Goal: Task Accomplishment & Management: Use online tool/utility

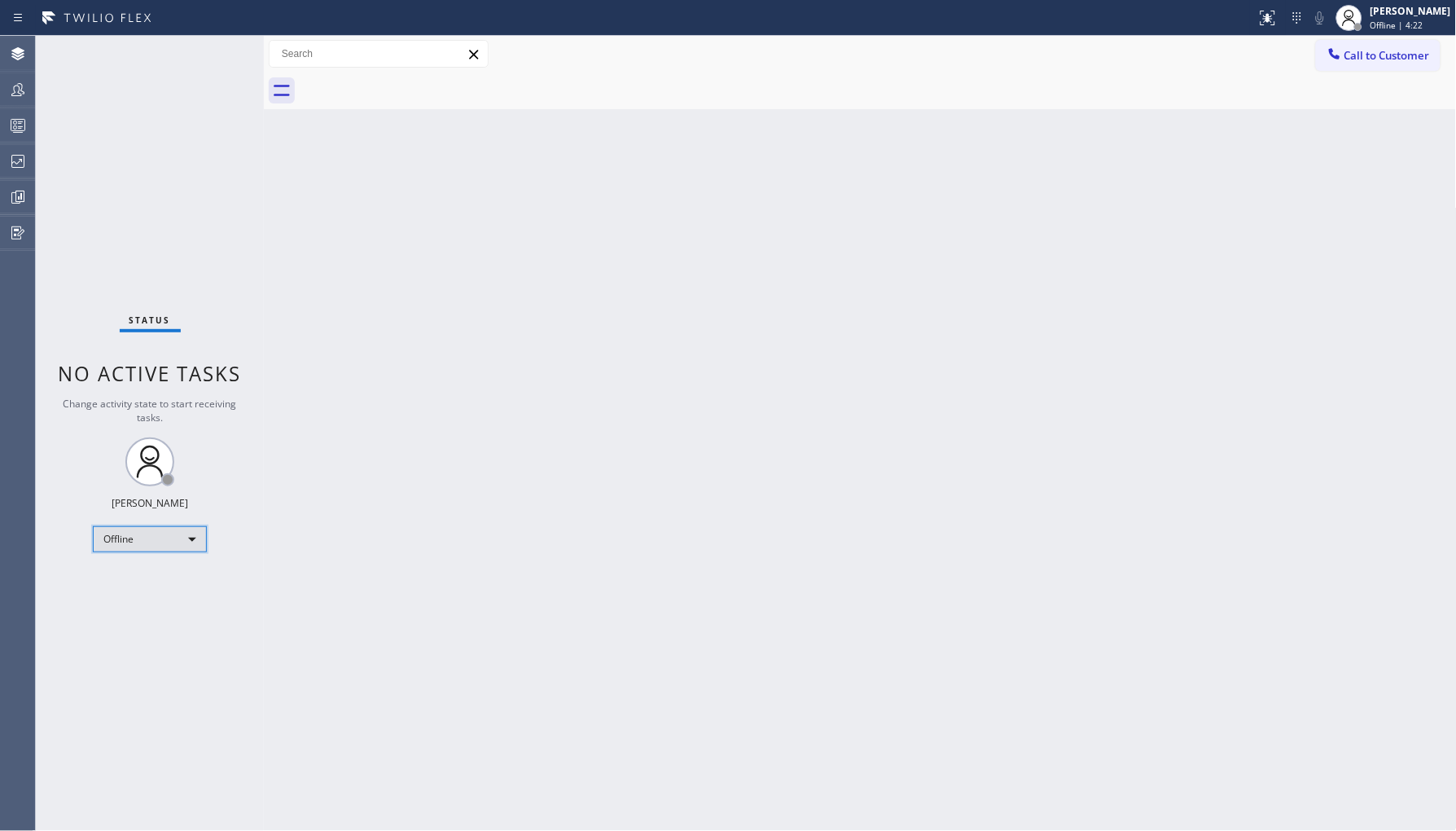
click at [113, 532] on div "Offline" at bounding box center [150, 539] width 114 height 26
click at [147, 603] on li "Unavailable" at bounding box center [149, 602] width 111 height 20
click at [21, 93] on icon at bounding box center [18, 90] width 20 height 20
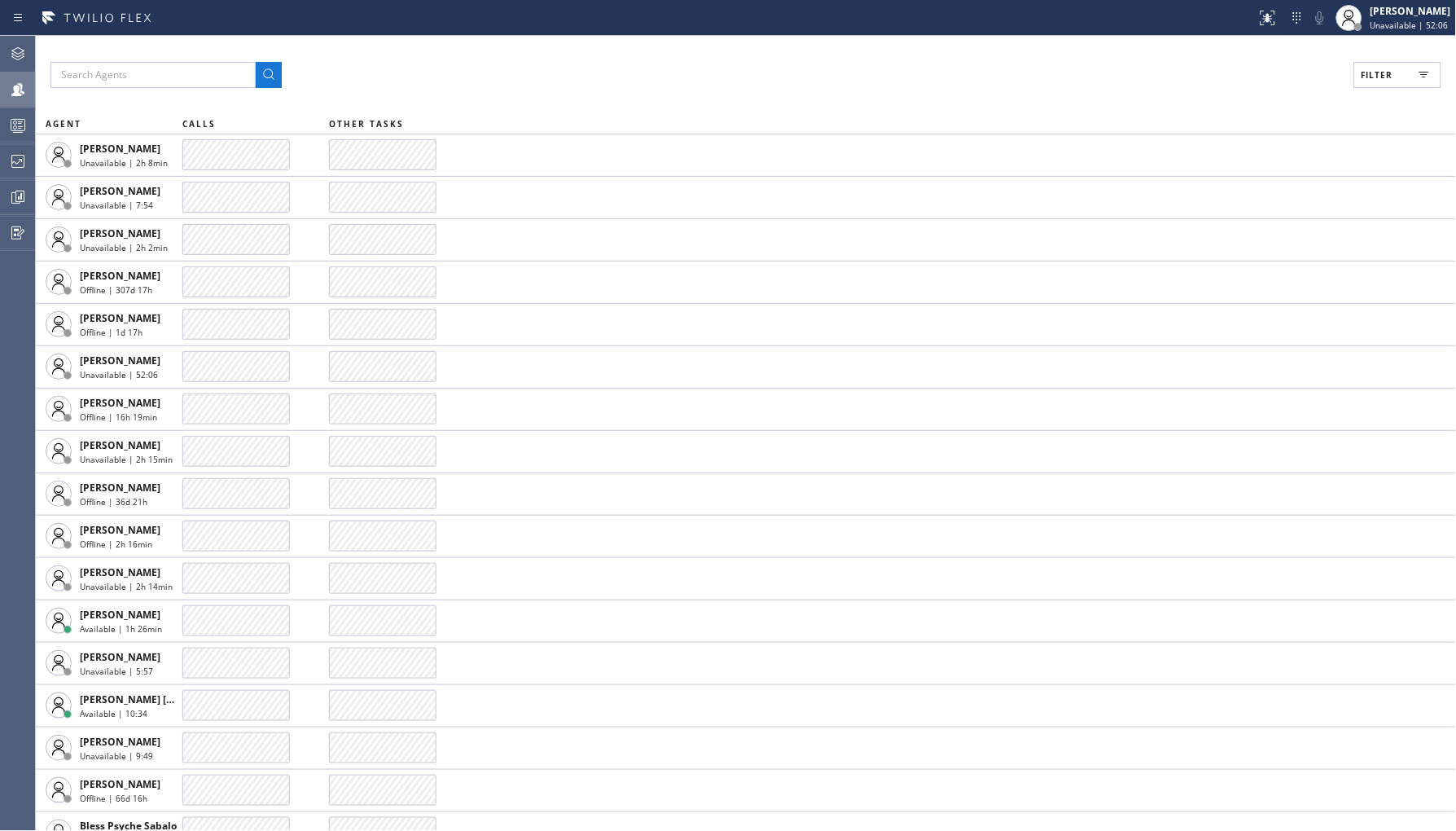
click at [1404, 68] on button "Filter" at bounding box center [1398, 74] width 87 height 26
click at [1241, 246] on label "Break" at bounding box center [1336, 244] width 215 height 14
click at [1229, 246] on input "Break" at bounding box center [1219, 244] width 20 height 20
checkbox input "true"
click at [1349, 98] on span "Apply" at bounding box center [1356, 93] width 33 height 11
